Goal: Task Accomplishment & Management: Use online tool/utility

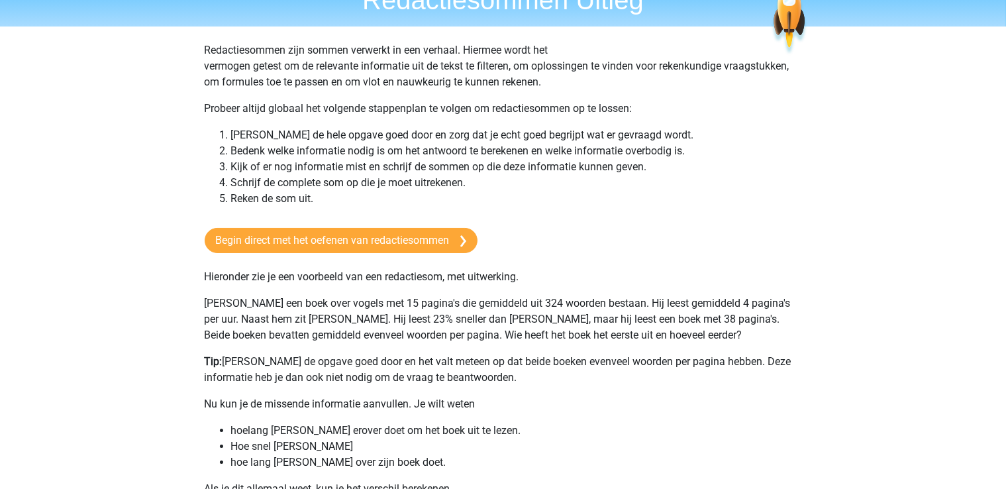
scroll to position [66, 0]
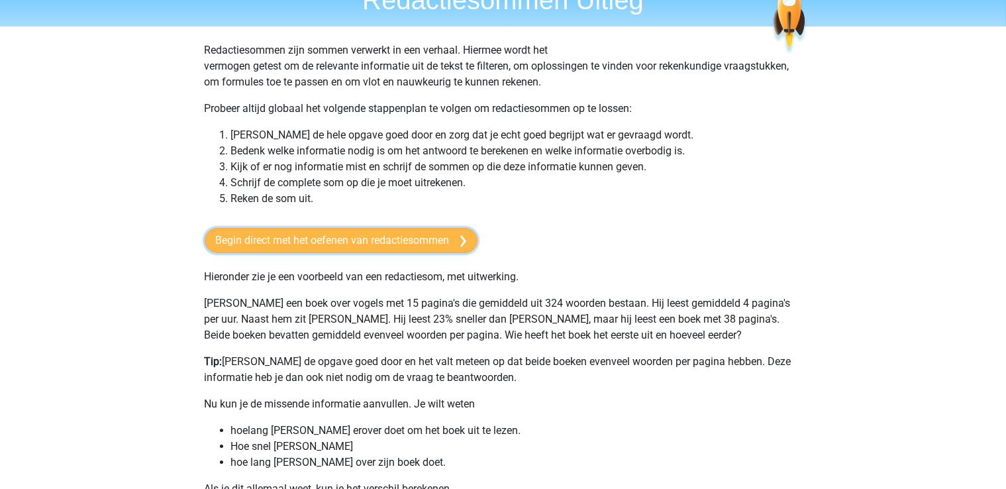
click at [355, 239] on link "Begin direct met het oefenen van redactiesommen" at bounding box center [341, 240] width 273 height 25
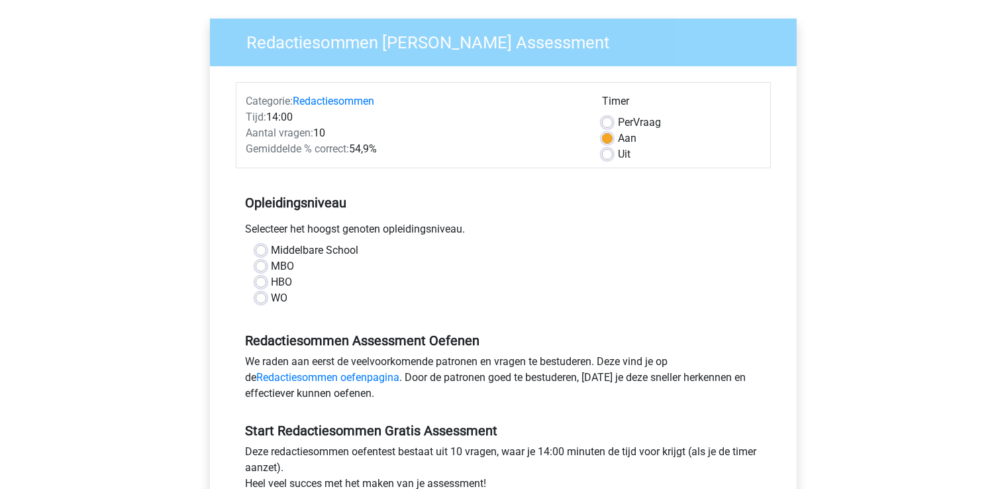
scroll to position [265, 0]
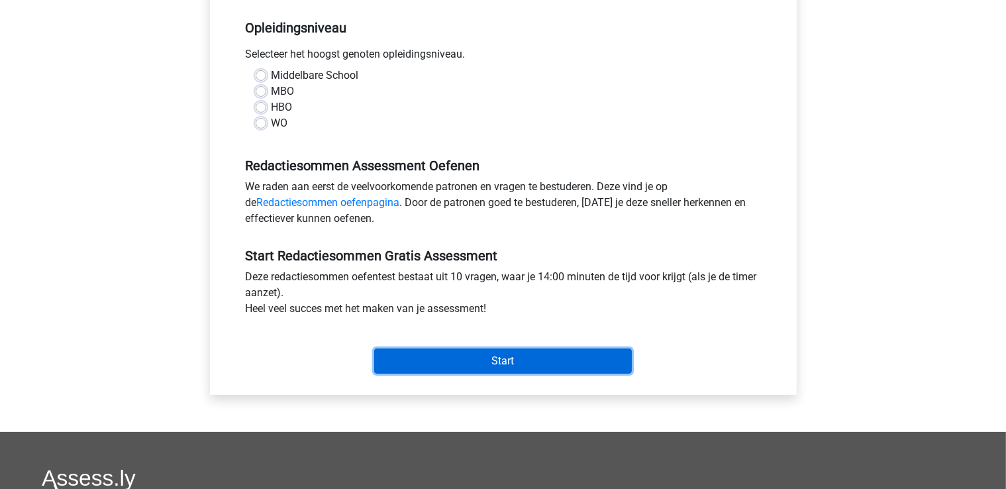
click at [528, 351] on input "Start" at bounding box center [503, 360] width 258 height 25
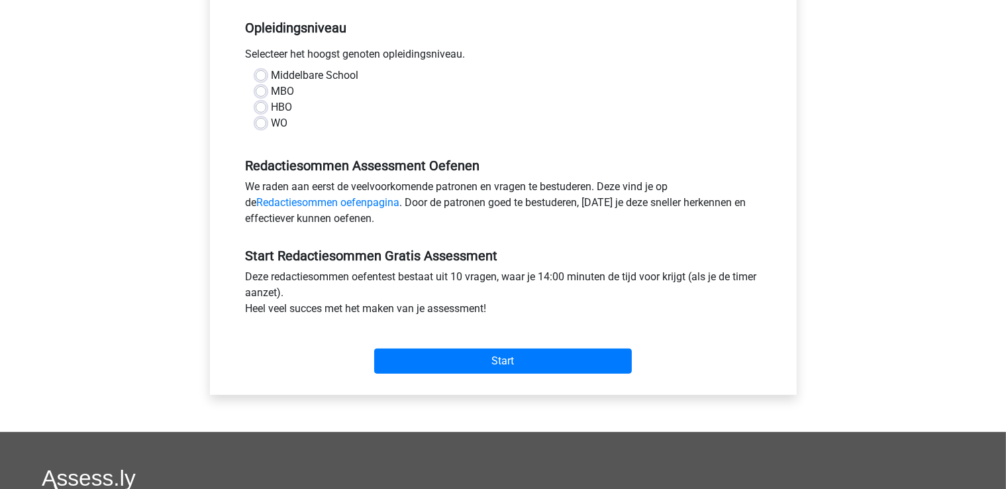
click at [236, 104] on div "Middelbare School MBO HBO WO" at bounding box center [503, 100] width 535 height 64
click at [272, 91] on label "MBO" at bounding box center [283, 91] width 23 height 16
click at [262, 91] on input "MBO" at bounding box center [261, 89] width 11 height 13
radio input "true"
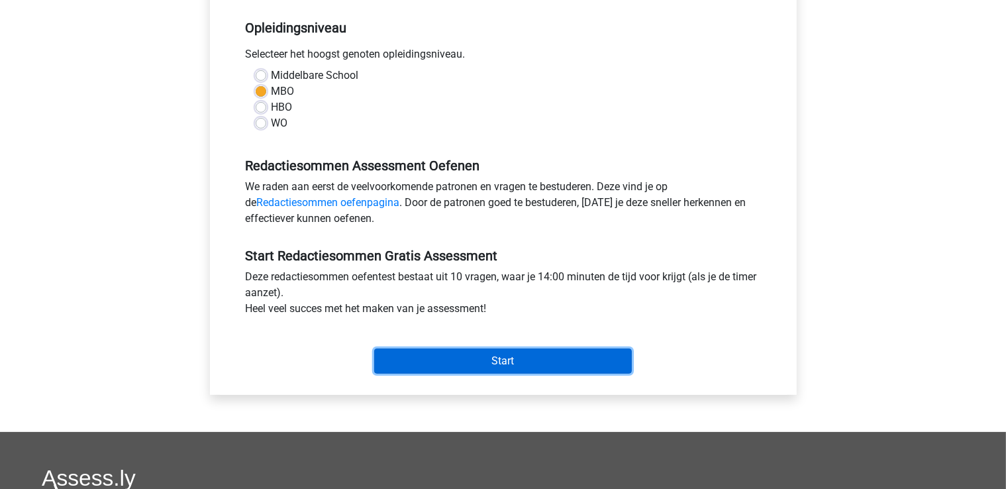
click at [480, 356] on input "Start" at bounding box center [503, 360] width 258 height 25
